Goal: Navigation & Orientation: Find specific page/section

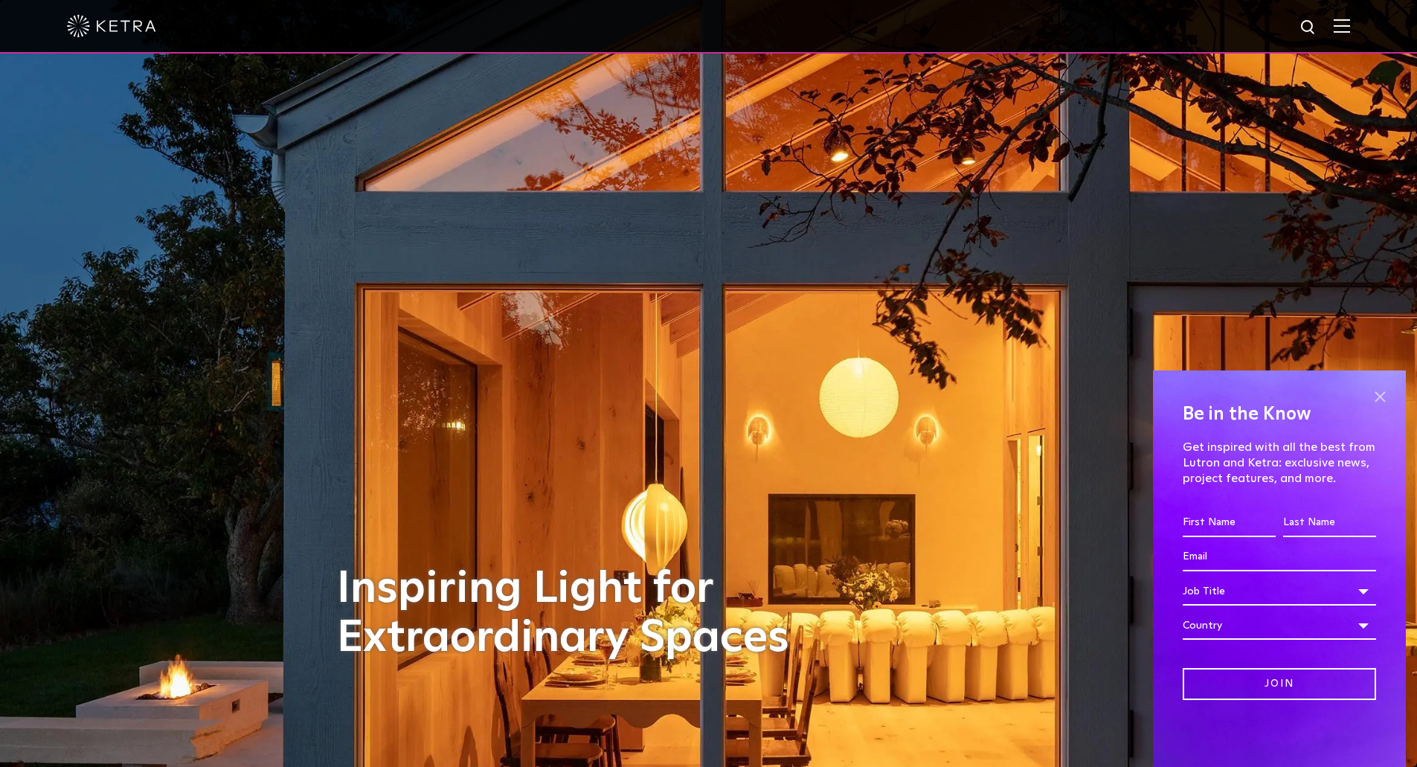
click at [1383, 392] on span at bounding box center [1380, 396] width 22 height 22
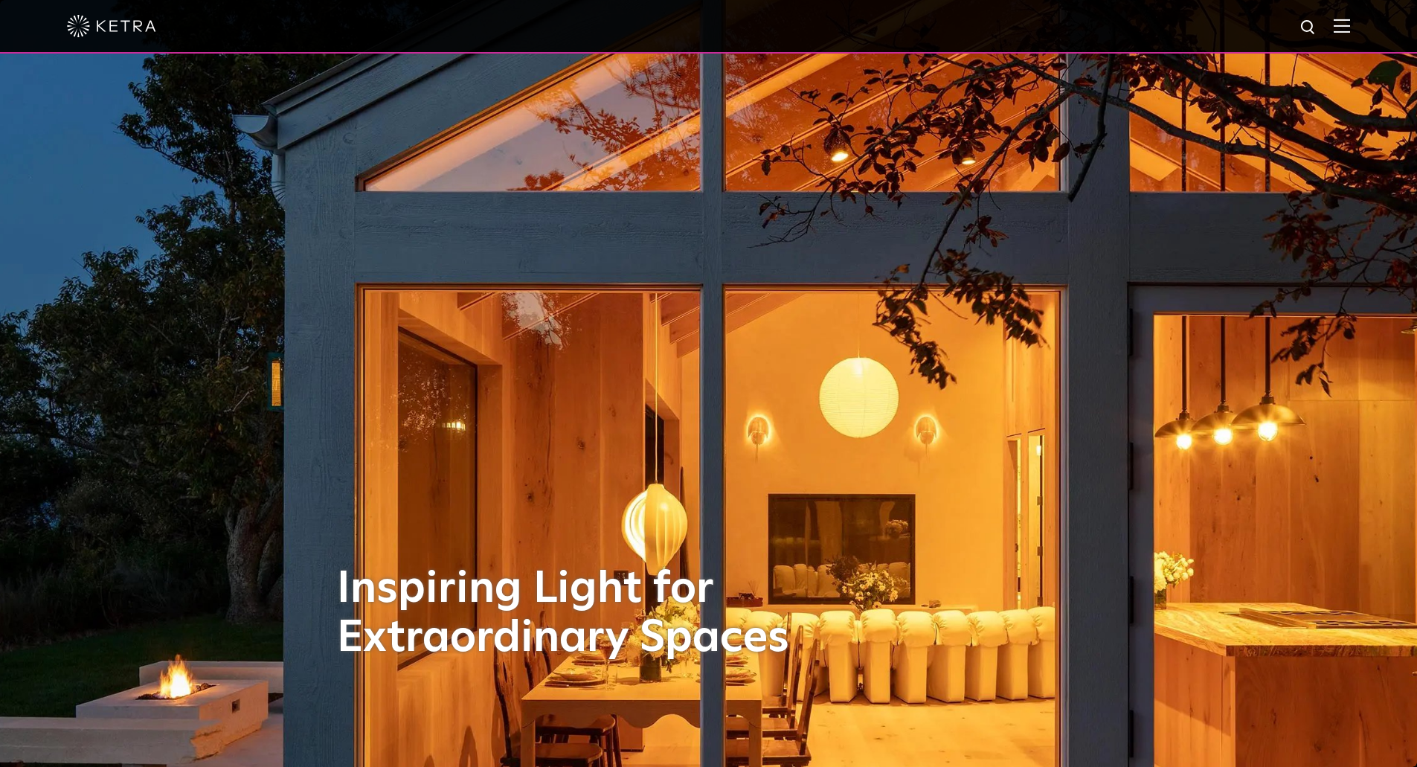
click at [1350, 25] on img at bounding box center [1342, 26] width 16 height 14
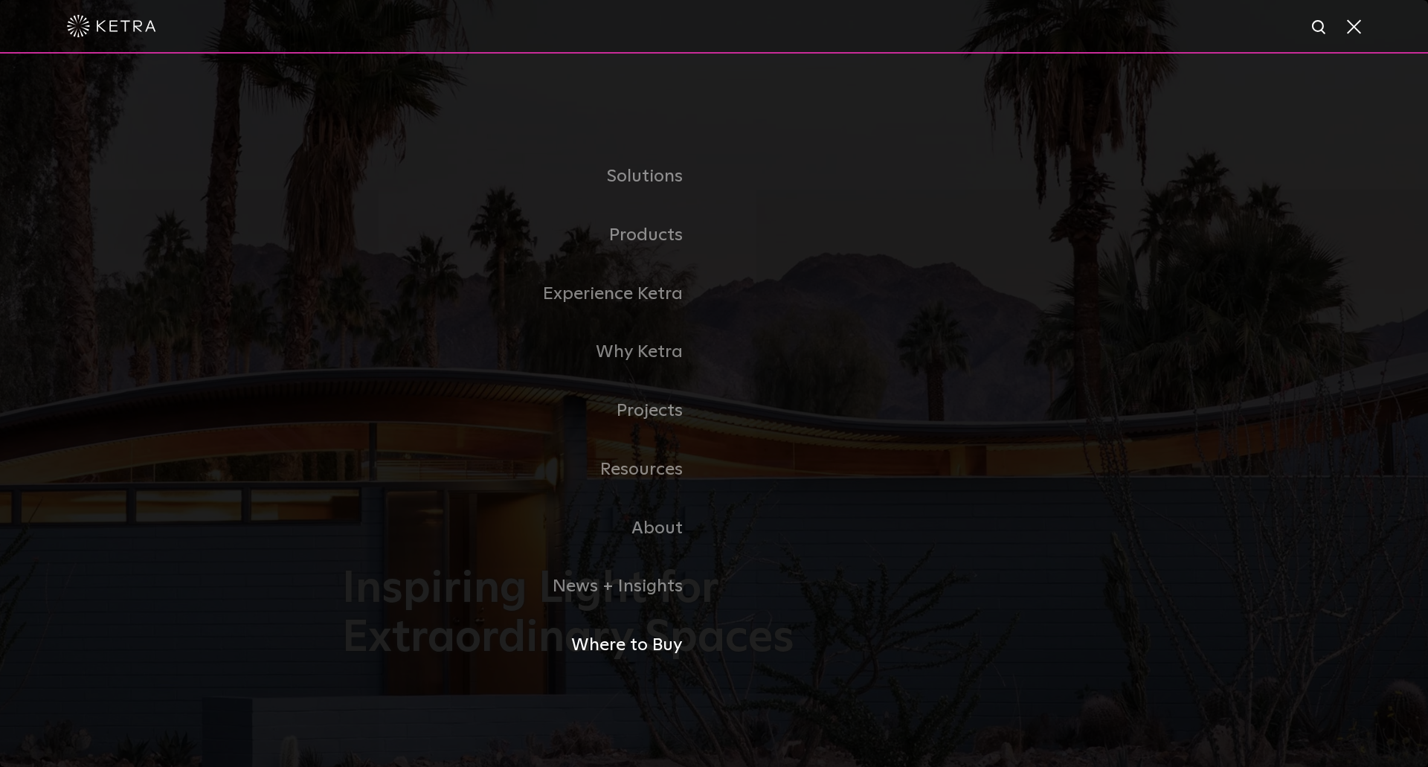
click at [638, 647] on link "Where to Buy" at bounding box center [528, 645] width 372 height 59
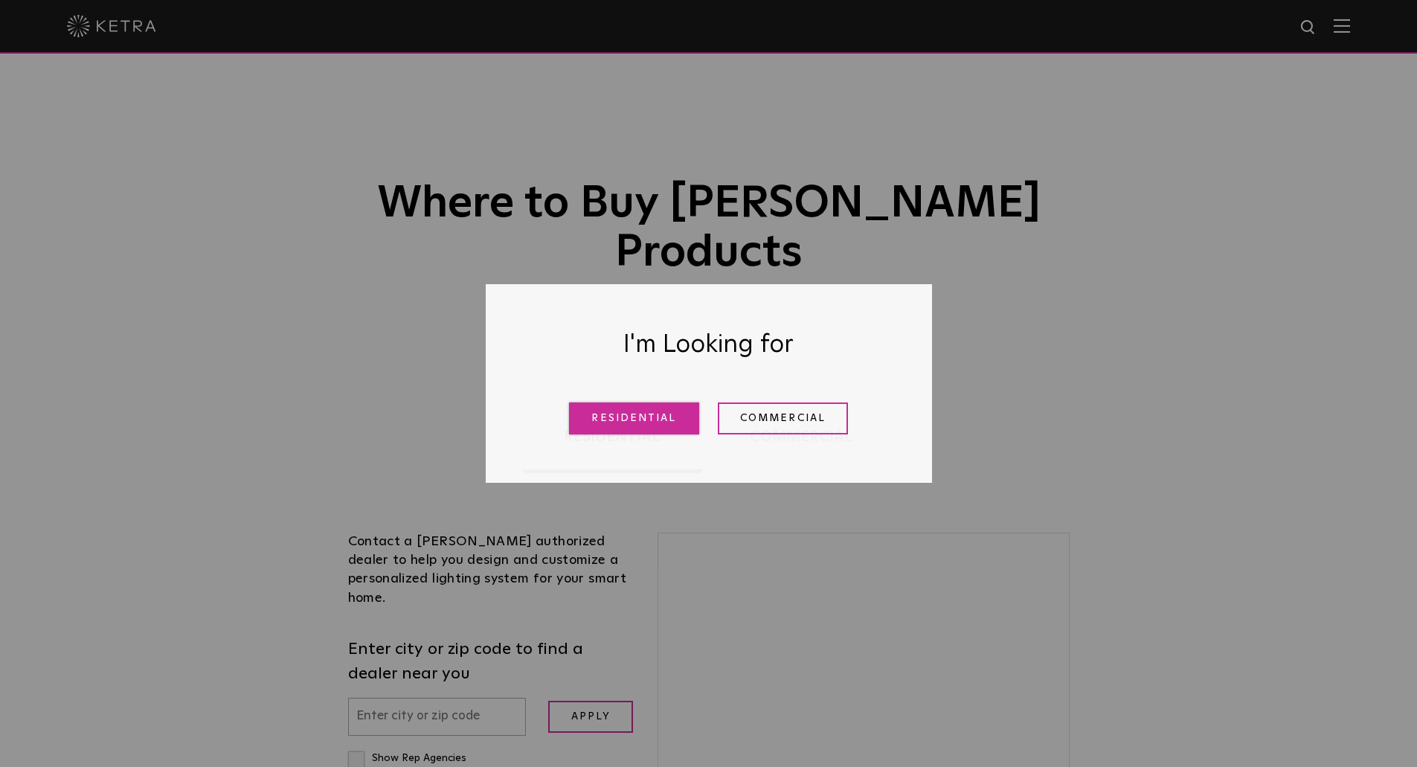
click at [659, 412] on link "Residential" at bounding box center [634, 418] width 130 height 32
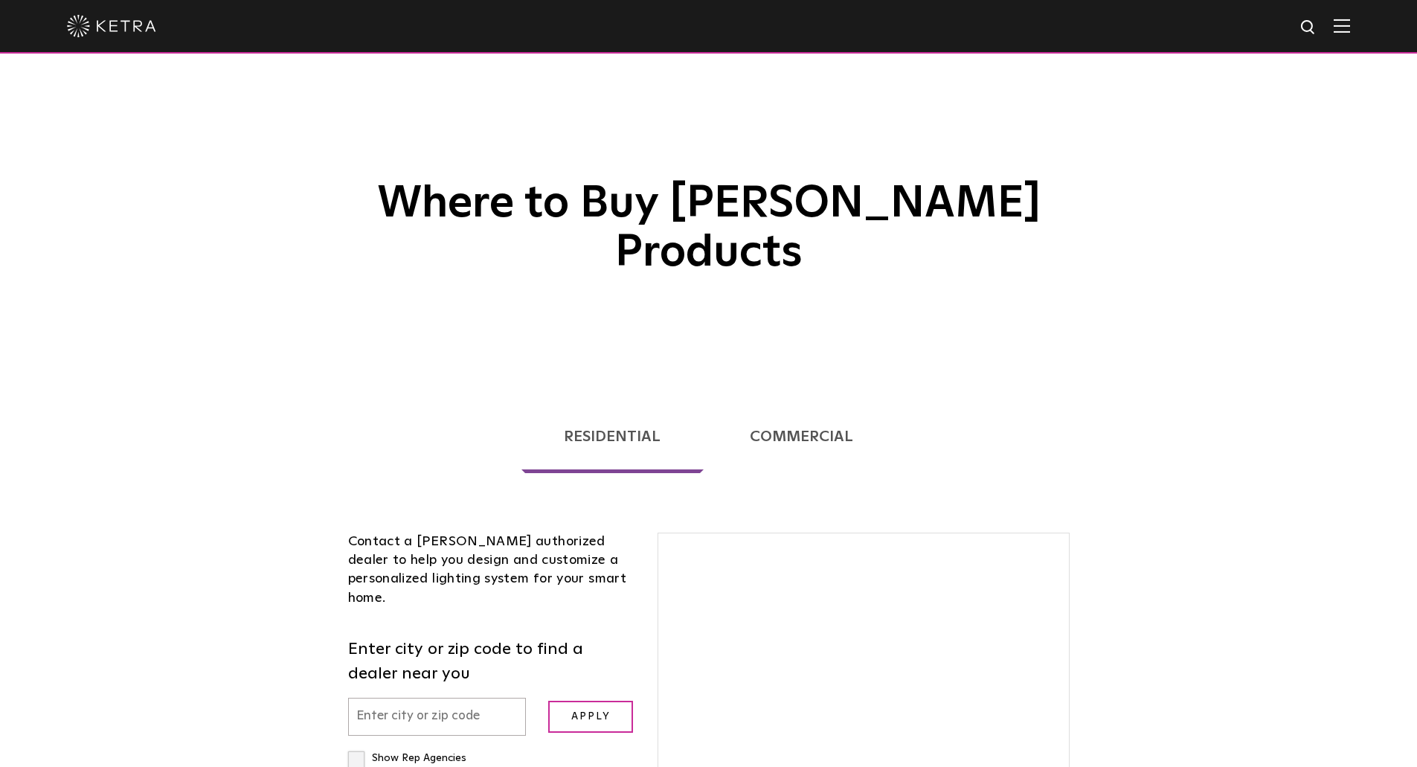
scroll to position [379, 0]
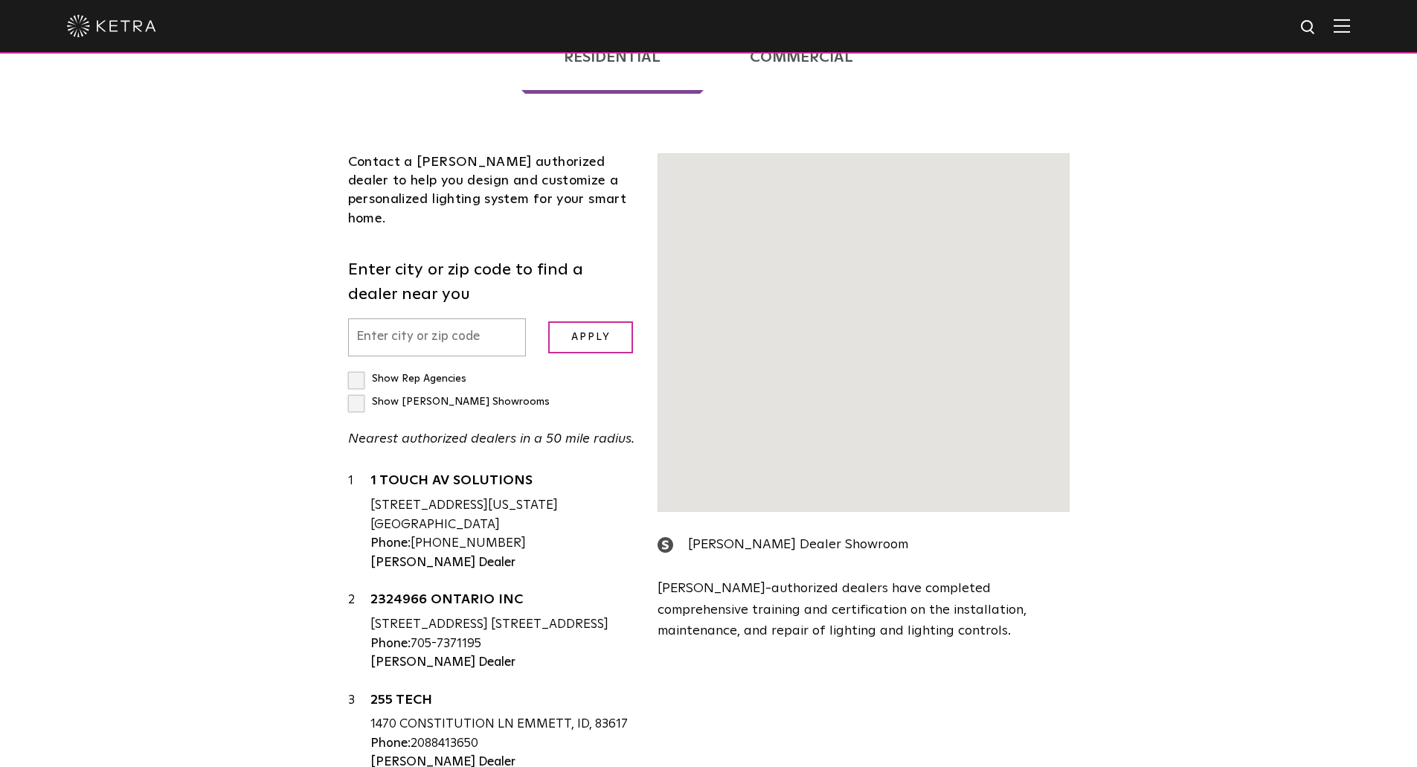
click at [452, 318] on input "text" at bounding box center [437, 337] width 179 height 38
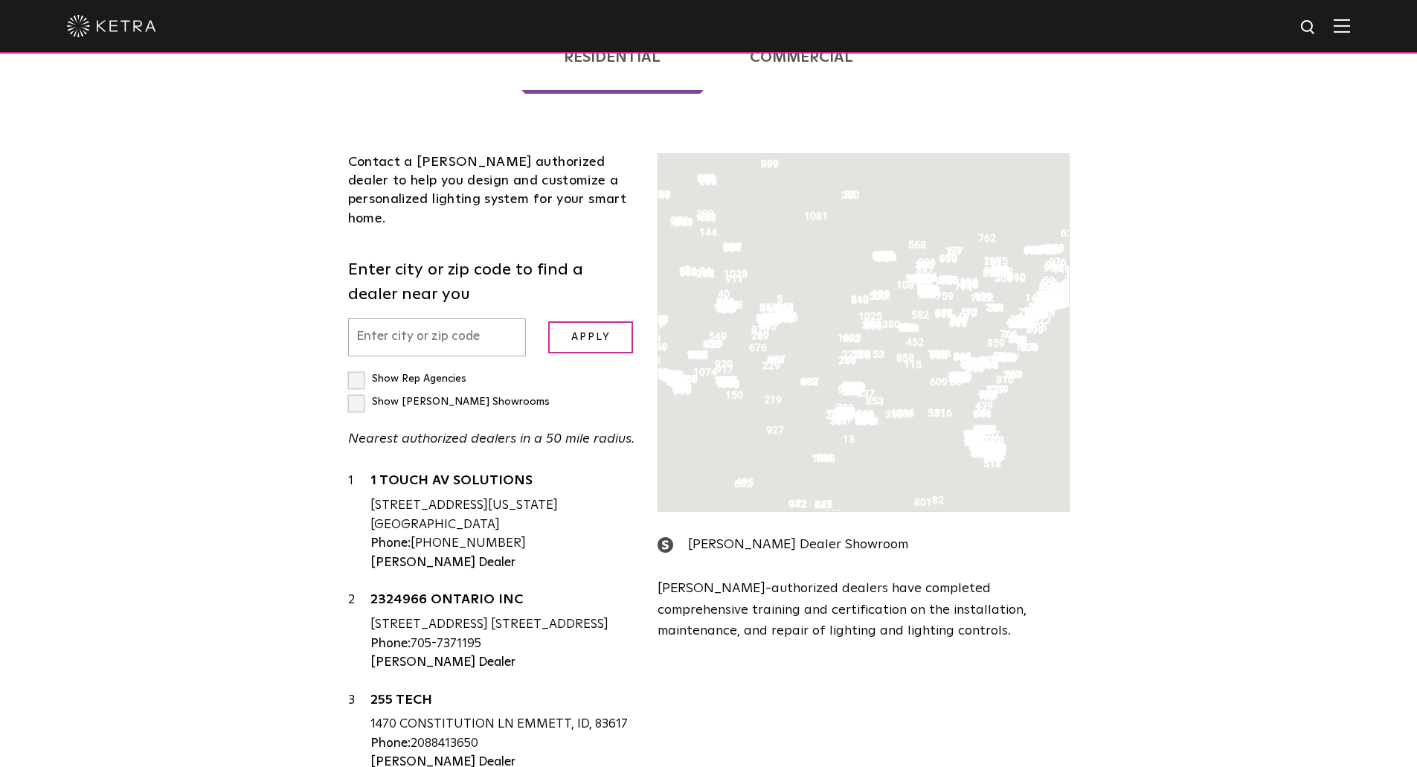
click at [370, 318] on input "text" at bounding box center [437, 337] width 179 height 38
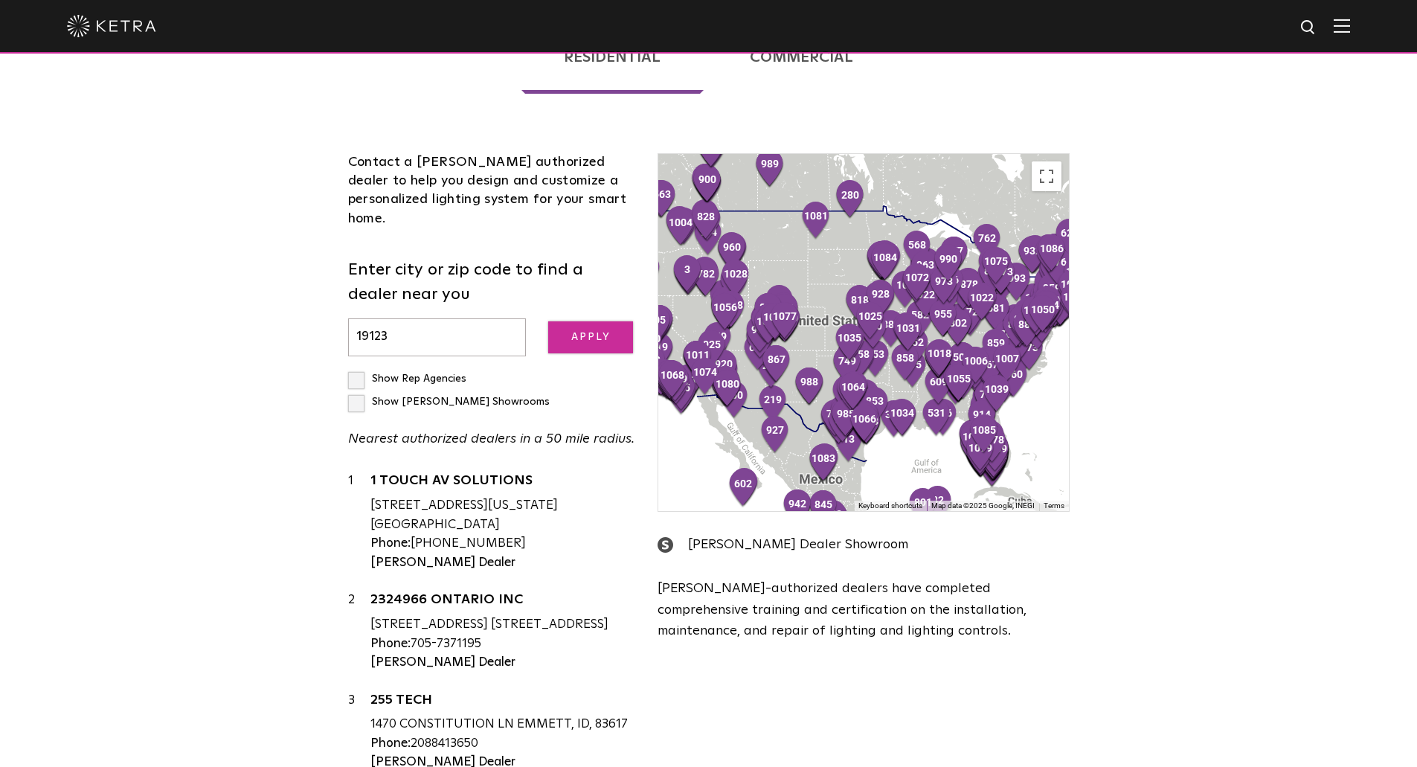
type input "19123"
click at [592, 321] on input "Apply" at bounding box center [590, 337] width 85 height 32
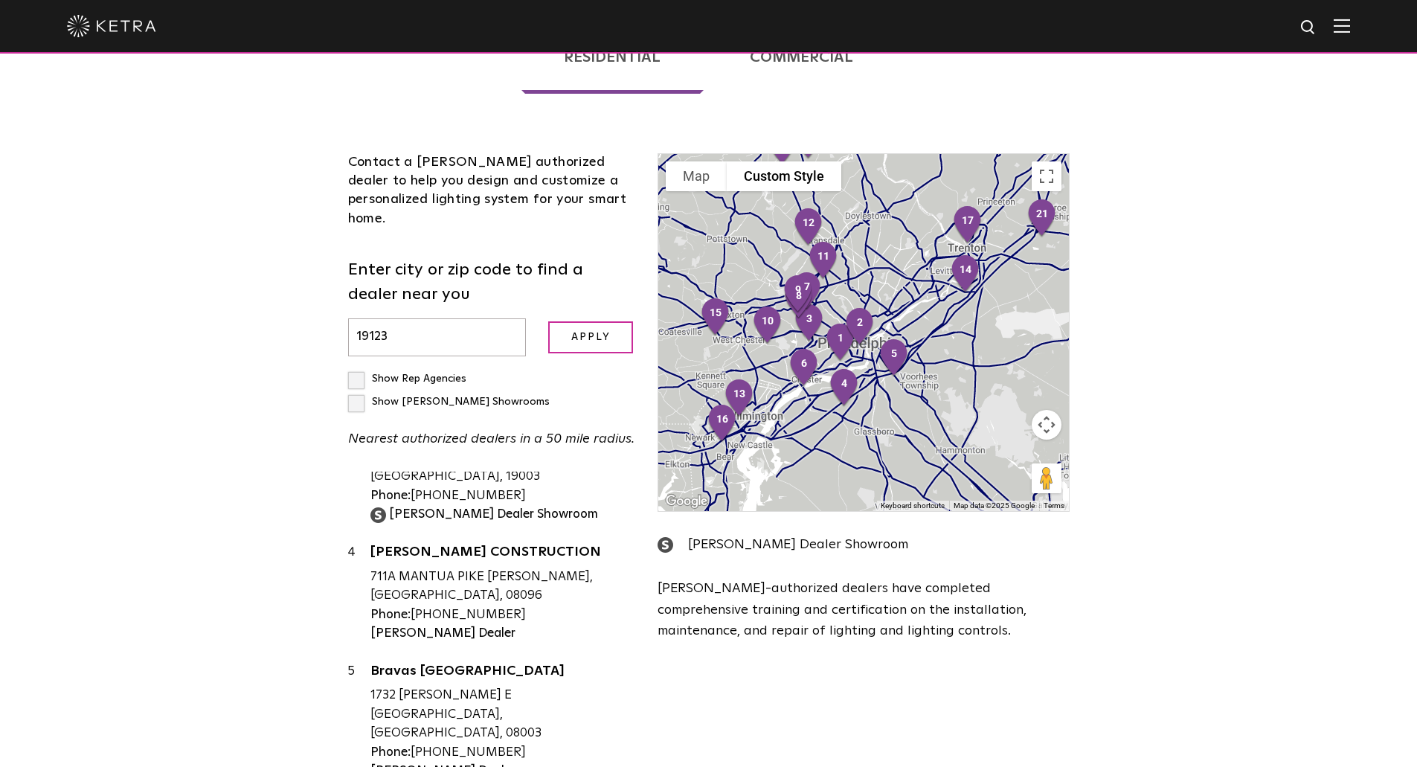
scroll to position [0, 0]
